Goal: Check status: Check status

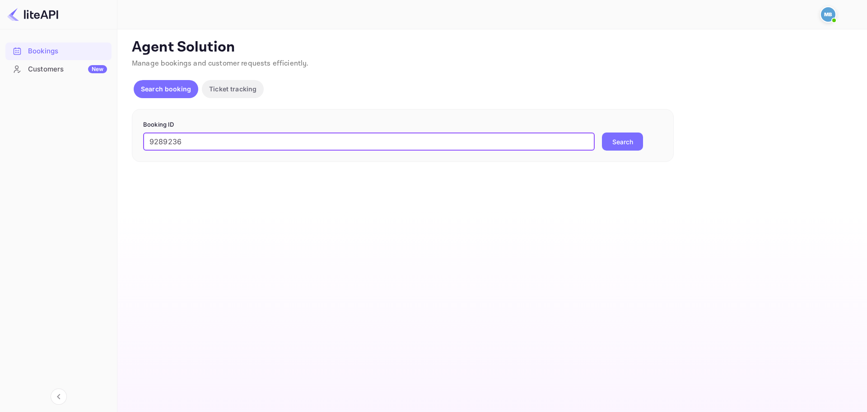
type input "9289236"
click at [621, 145] on button "Search" at bounding box center [622, 141] width 41 height 18
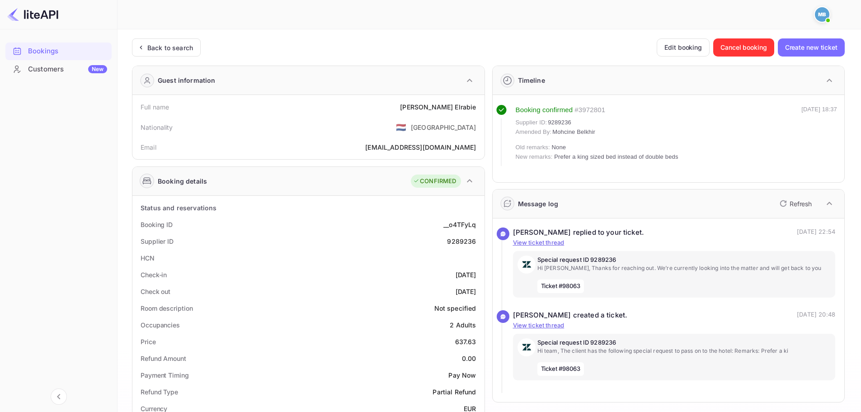
click at [787, 205] on icon "button" at bounding box center [782, 203] width 11 height 11
click at [162, 48] on div "Back to search" at bounding box center [170, 47] width 46 height 9
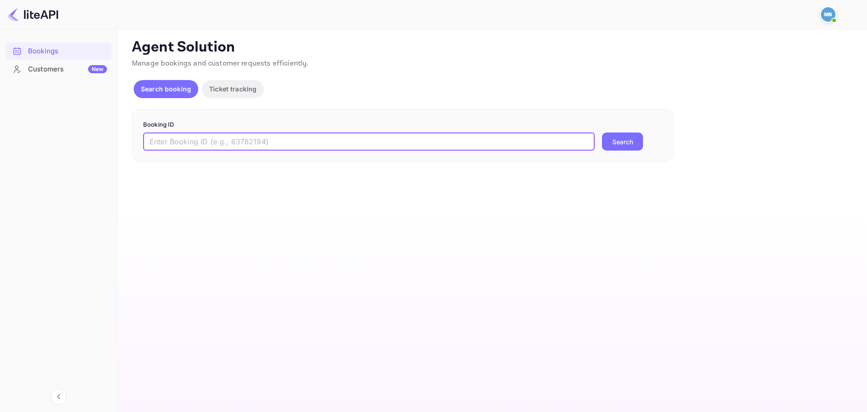
click at [262, 139] on input "text" at bounding box center [369, 141] width 452 height 18
paste input "9289236"
type input "9289236"
click at [622, 142] on button "Search" at bounding box center [622, 141] width 41 height 18
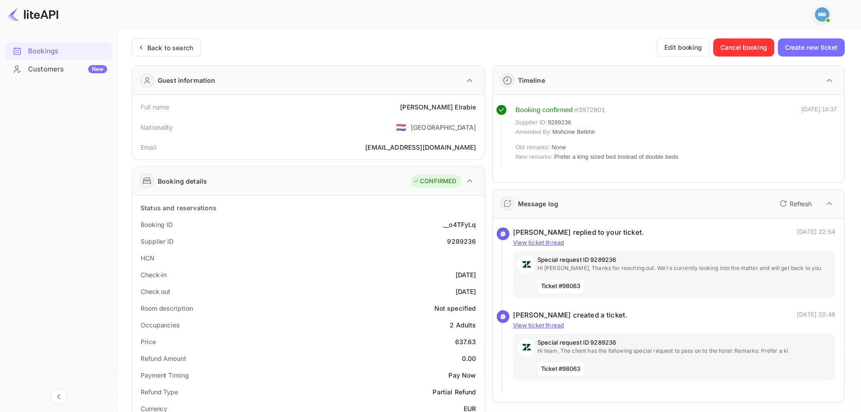
click at [790, 206] on p "Refresh" at bounding box center [800, 203] width 22 height 9
click at [786, 201] on icon "button" at bounding box center [782, 203] width 11 height 11
click at [68, 206] on div "Bookings Customers New" at bounding box center [58, 218] width 117 height 361
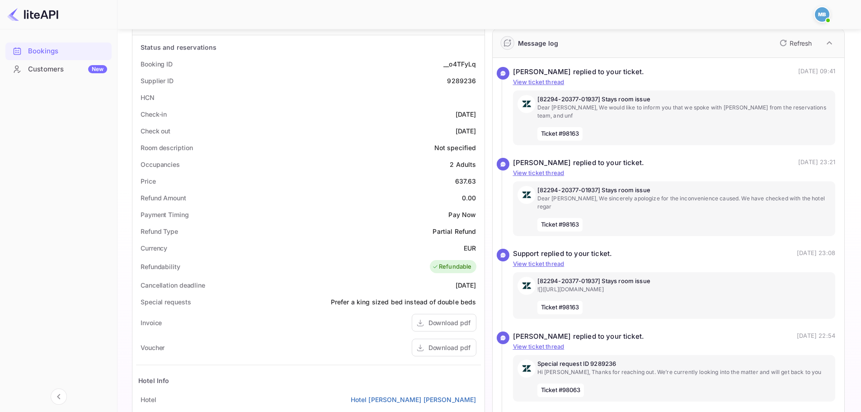
scroll to position [181, 0]
